Goal: Information Seeking & Learning: Learn about a topic

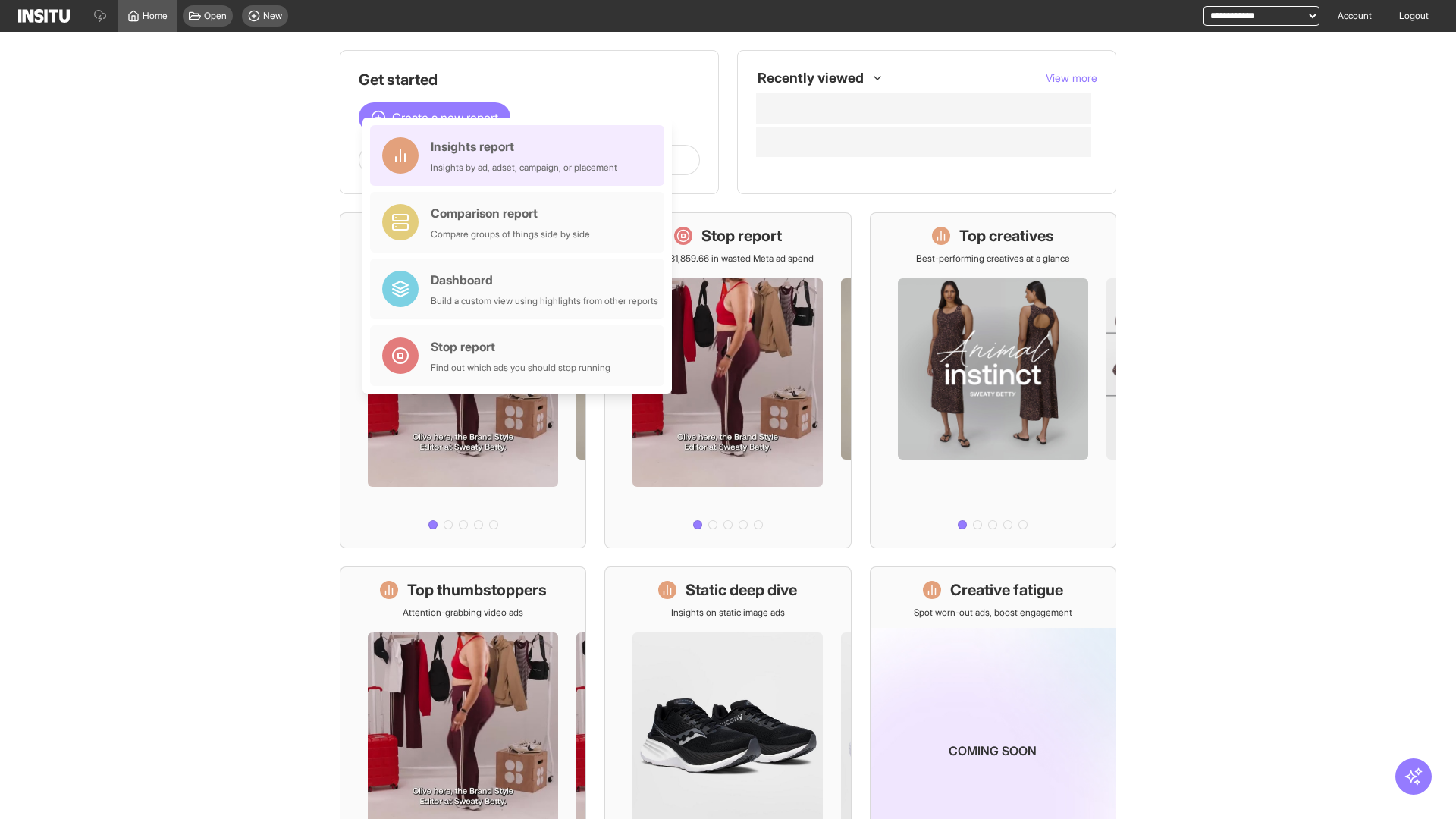
click at [521, 155] on div "Insights report Insights by ad, adset, campaign, or placement" at bounding box center [524, 155] width 186 height 36
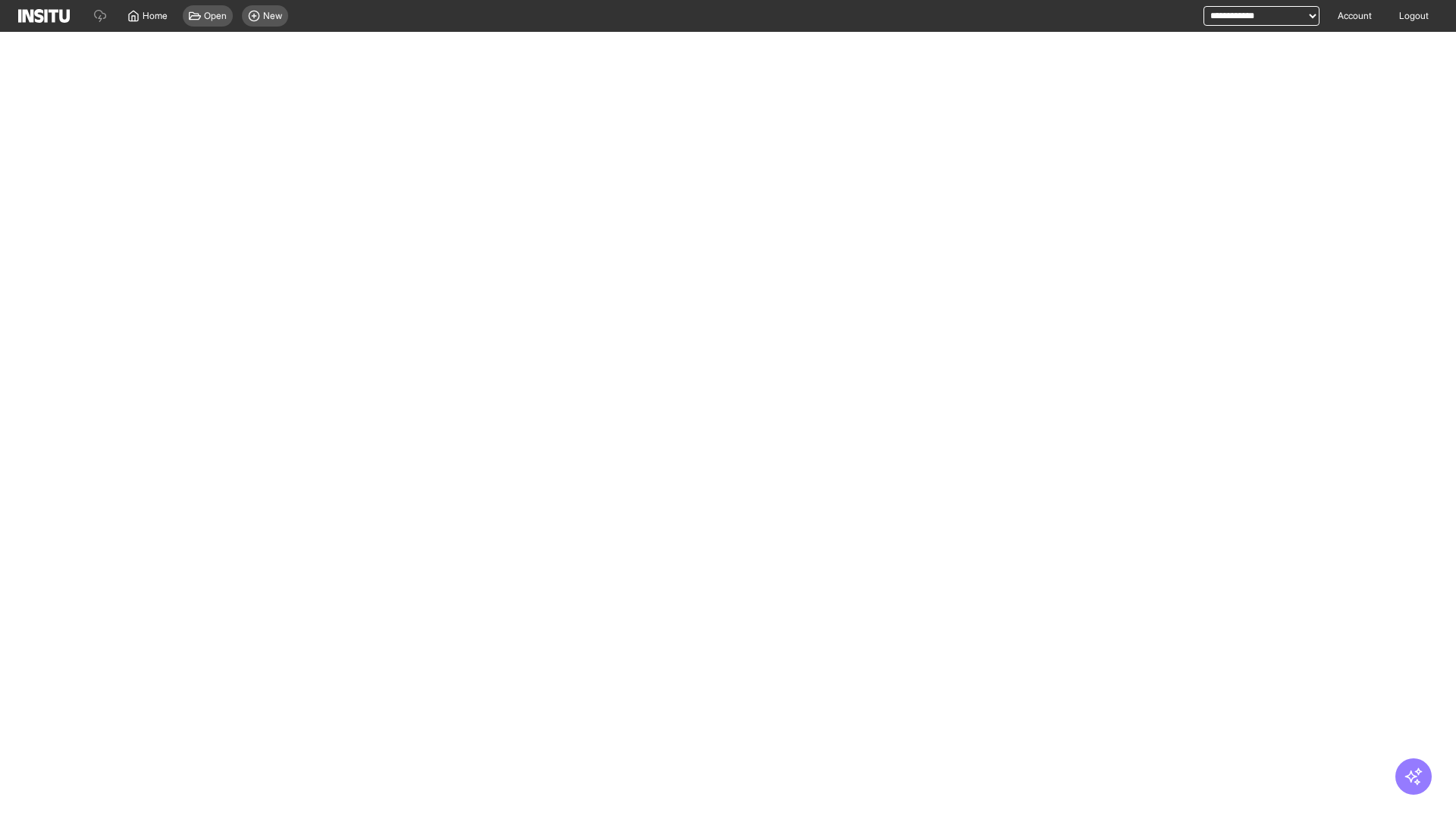
select select "**"
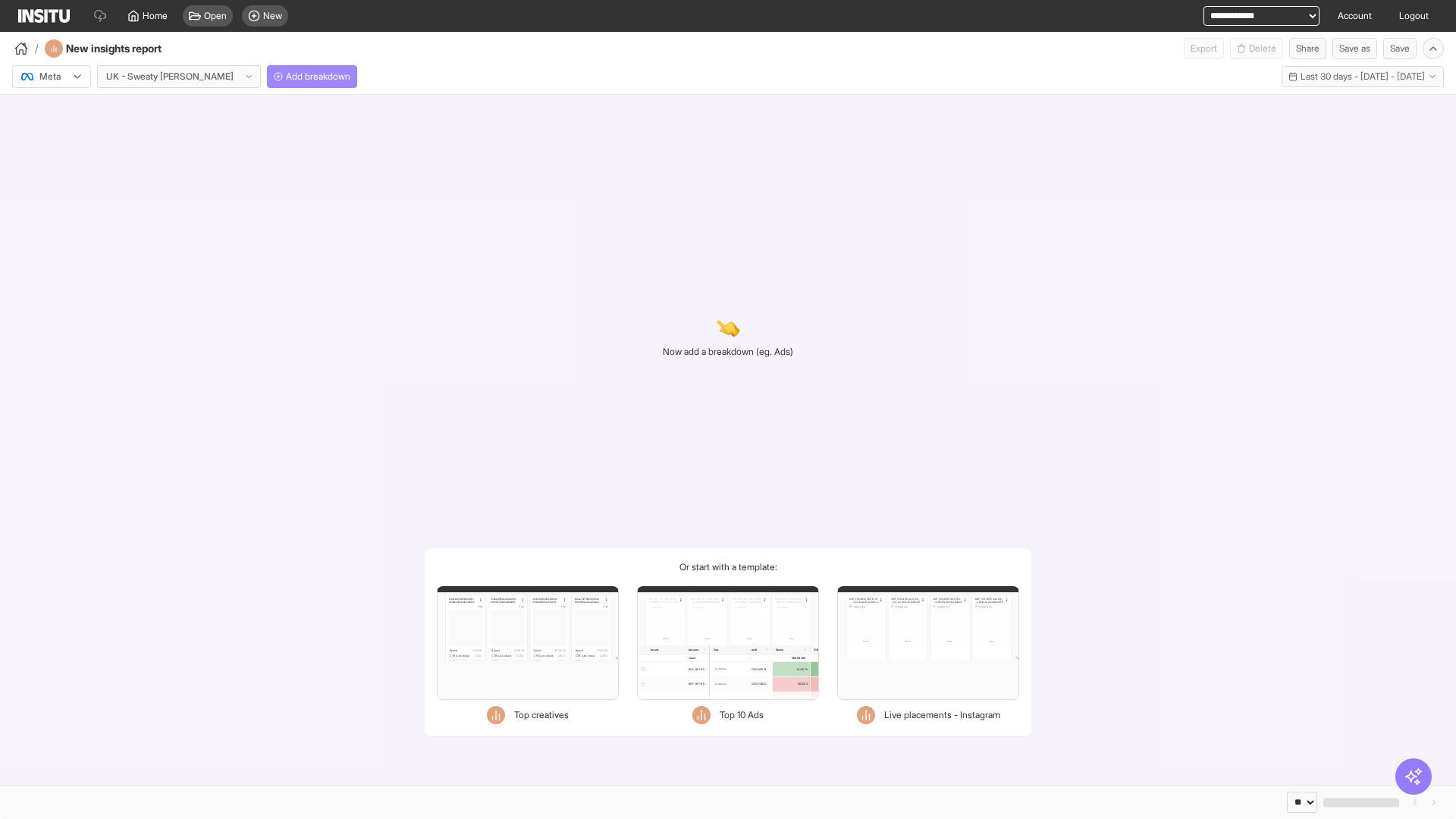
click at [286, 76] on span "Add breakdown" at bounding box center [318, 76] width 64 height 12
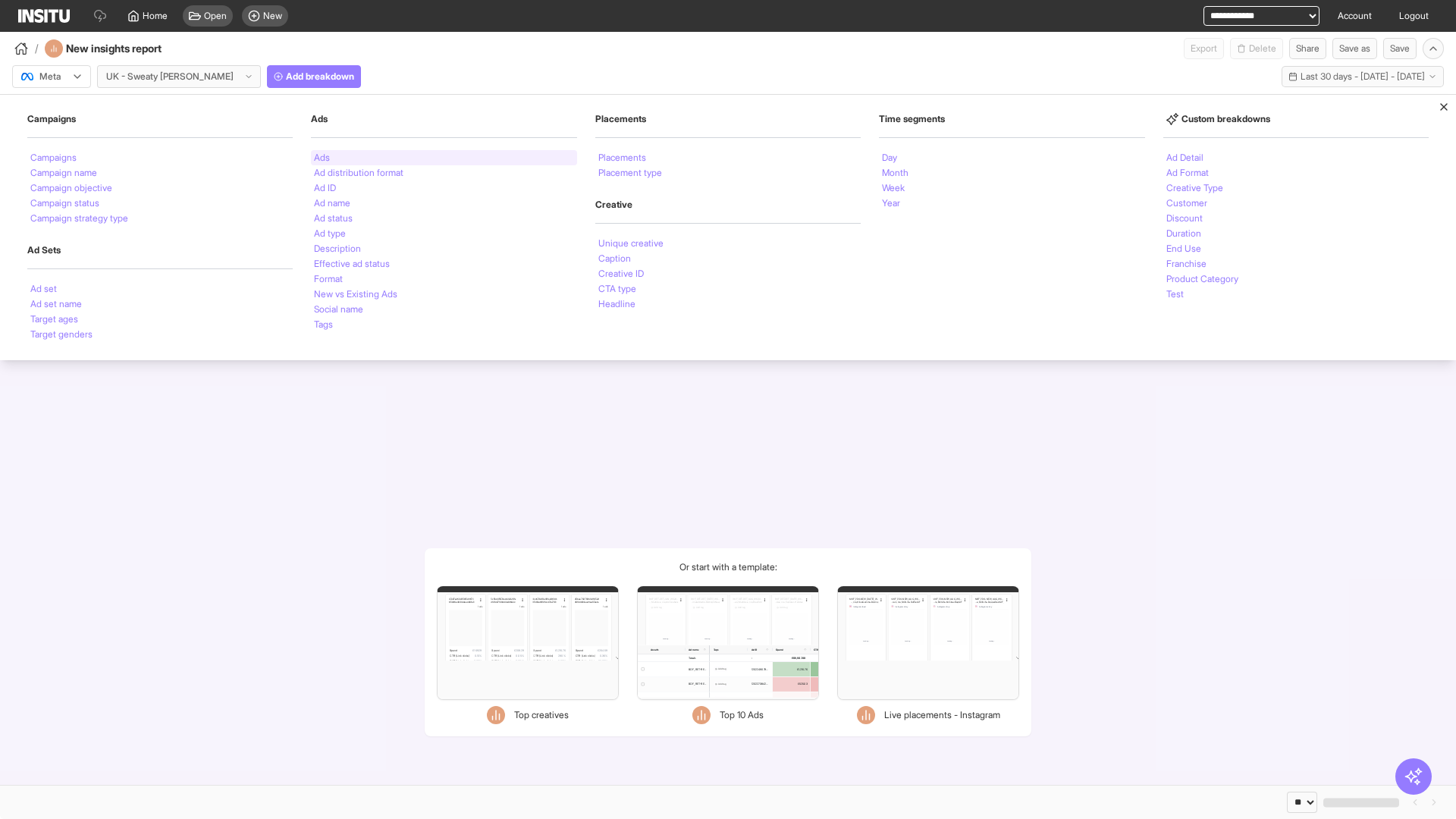
click at [322, 158] on li "Ads" at bounding box center [321, 158] width 16 height 9
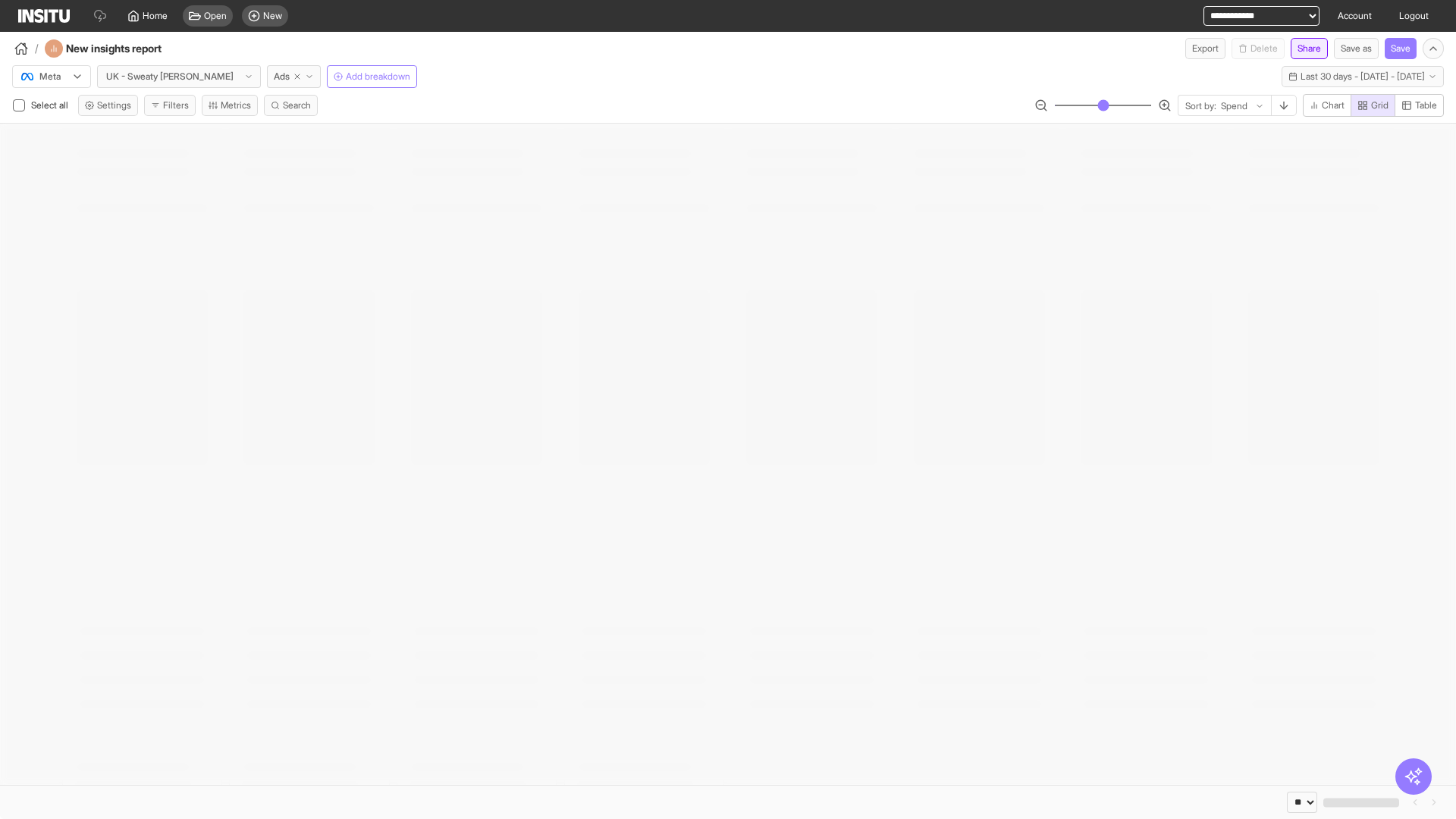
click at [1303, 48] on button "Share" at bounding box center [1309, 48] width 37 height 21
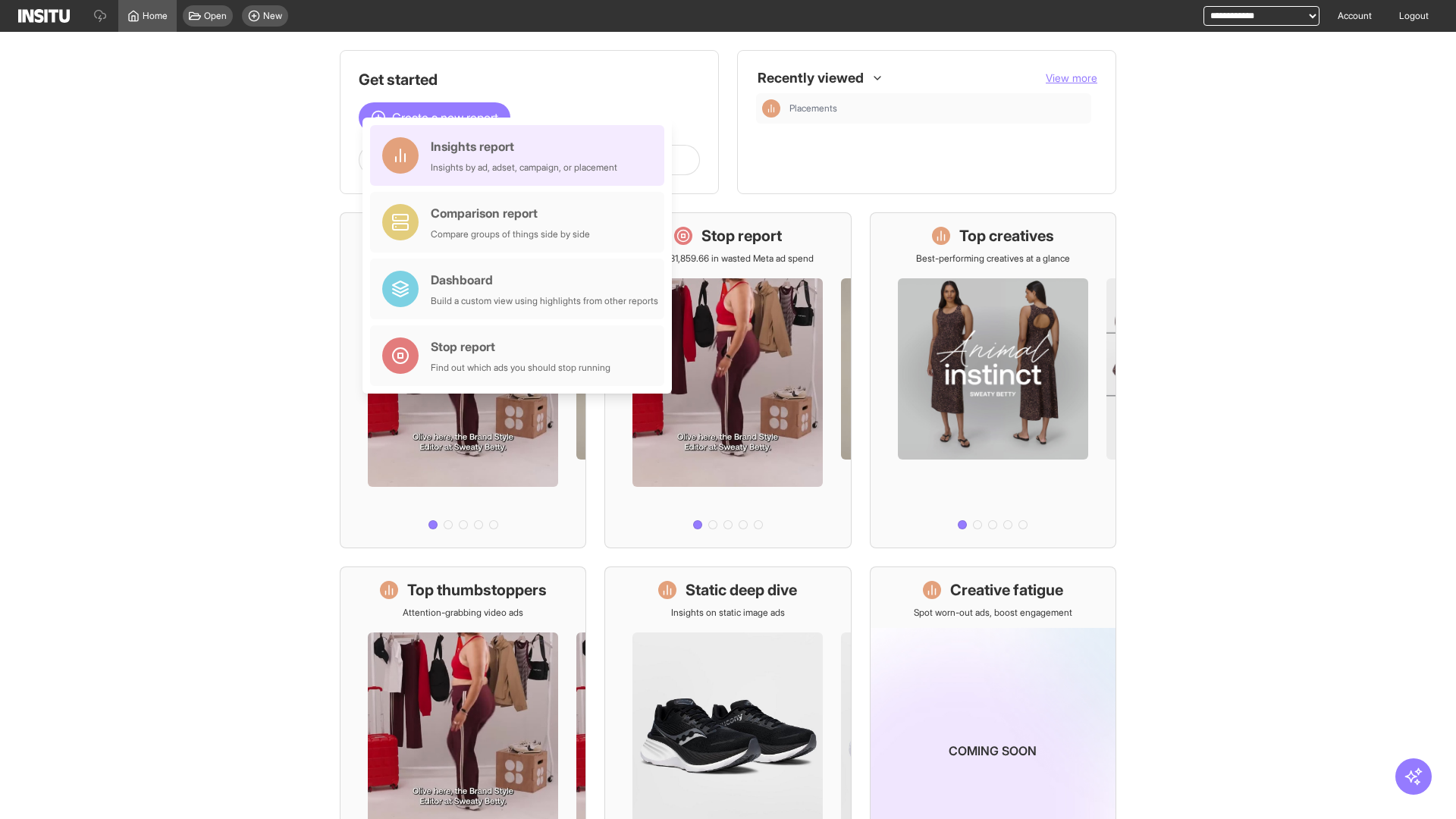
click at [521, 155] on div "Insights report Insights by ad, adset, campaign, or placement" at bounding box center [524, 155] width 186 height 36
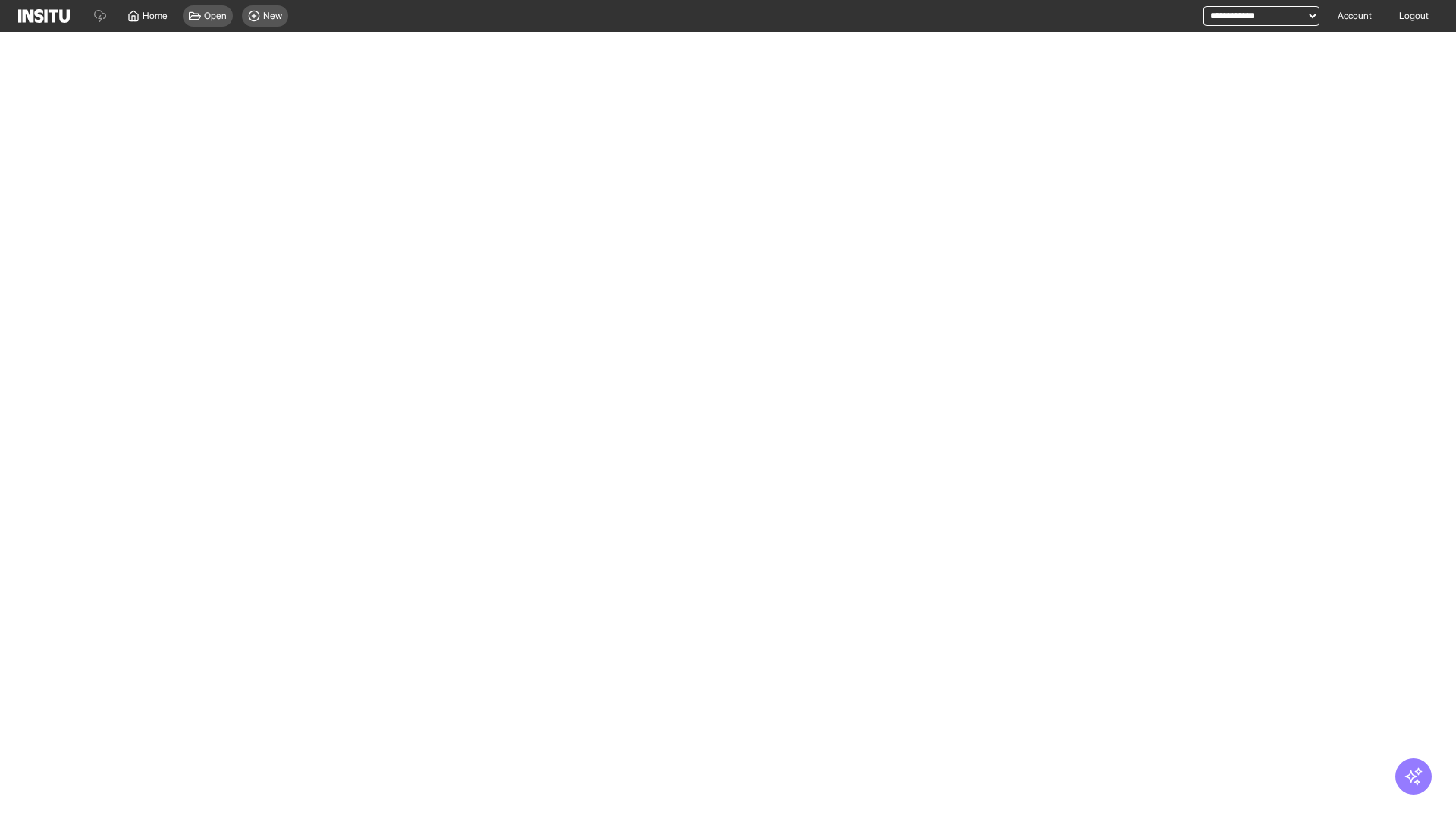
select select "**"
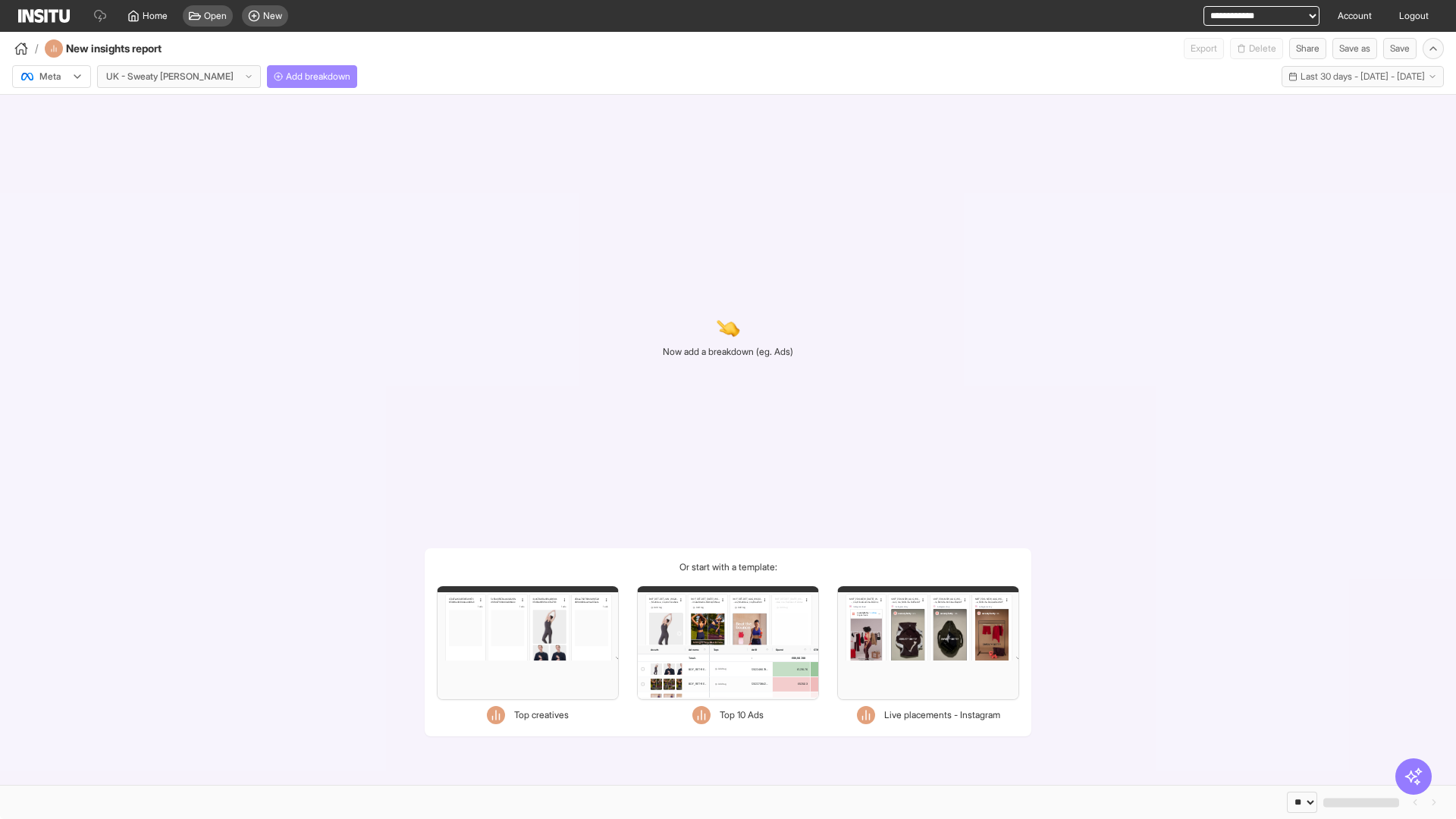
click at [286, 76] on span "Add breakdown" at bounding box center [318, 76] width 64 height 12
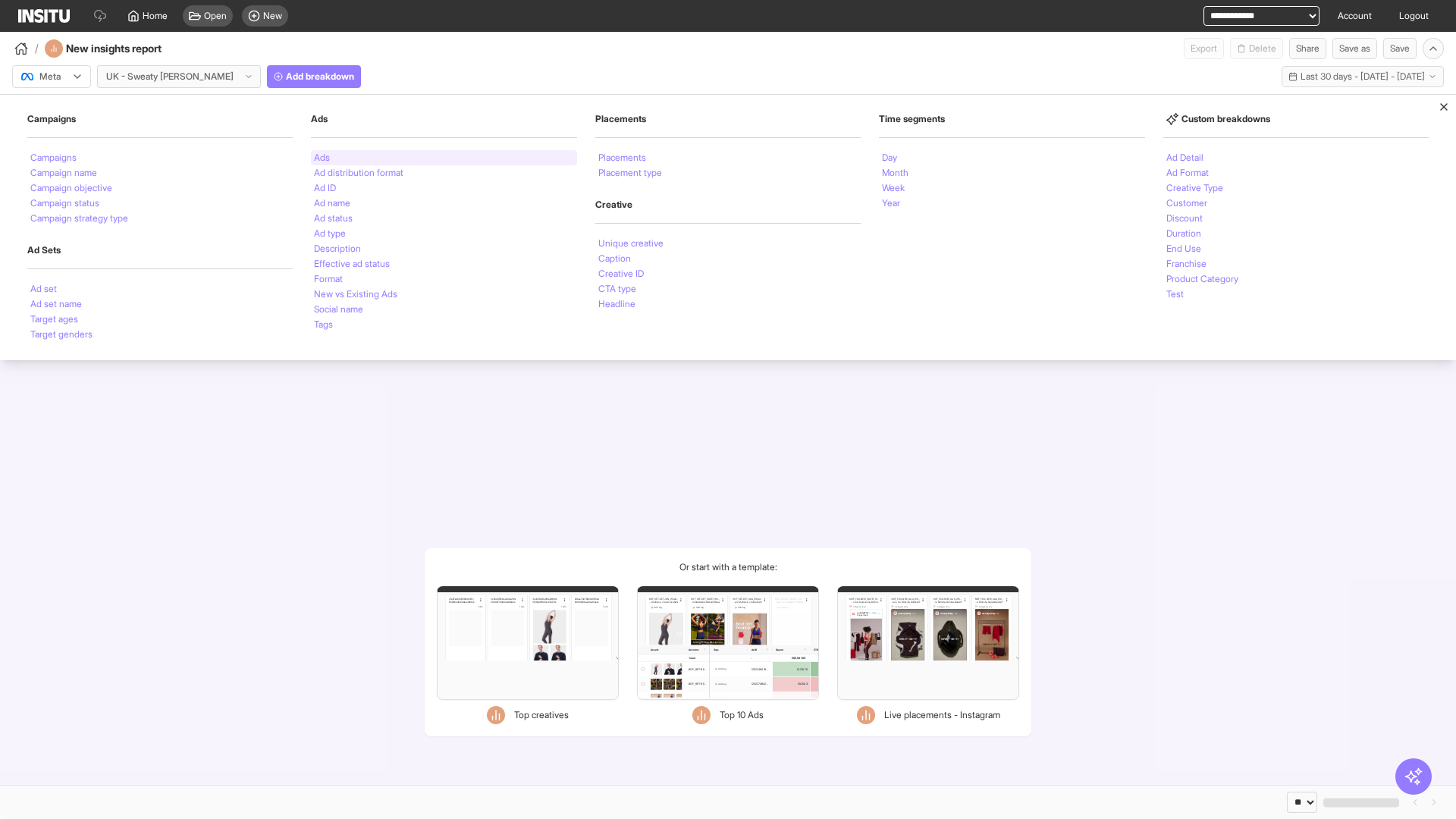
click at [322, 158] on li "Ads" at bounding box center [321, 158] width 16 height 9
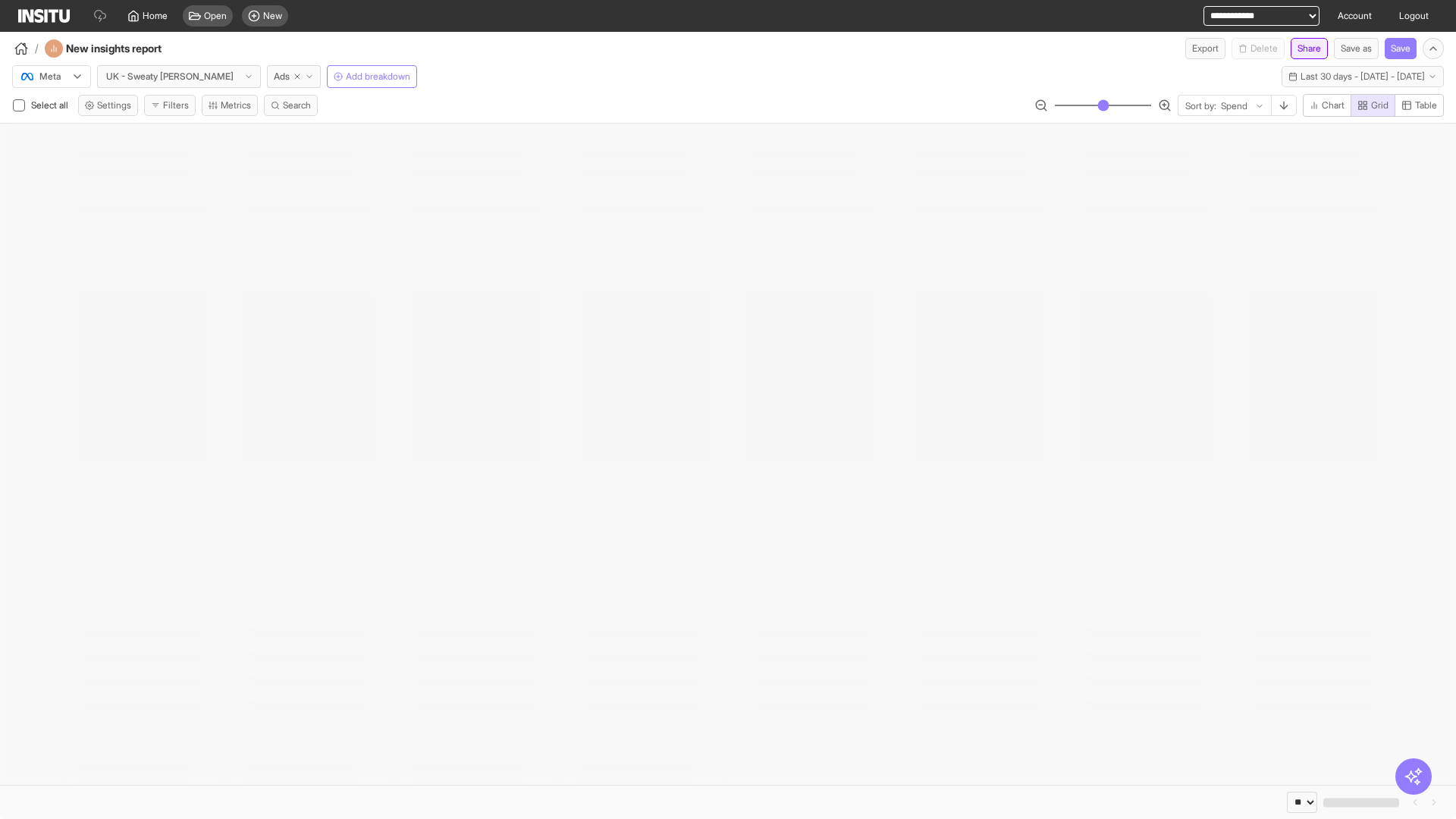
click at [1303, 48] on button "Share" at bounding box center [1309, 48] width 37 height 21
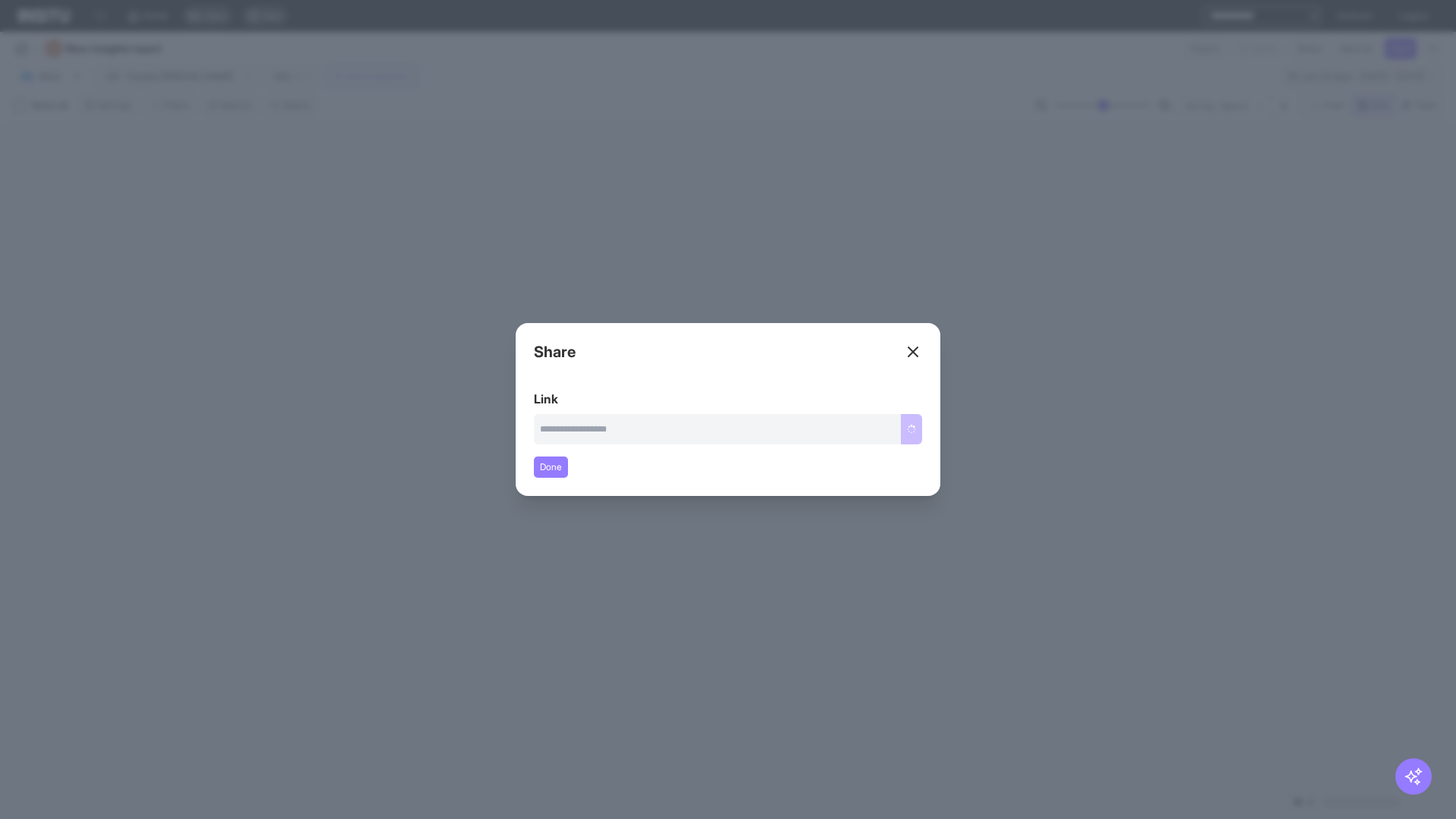
click at [913, 352] on line at bounding box center [912, 352] width 9 height 9
